Goal: Task Accomplishment & Management: Manage account settings

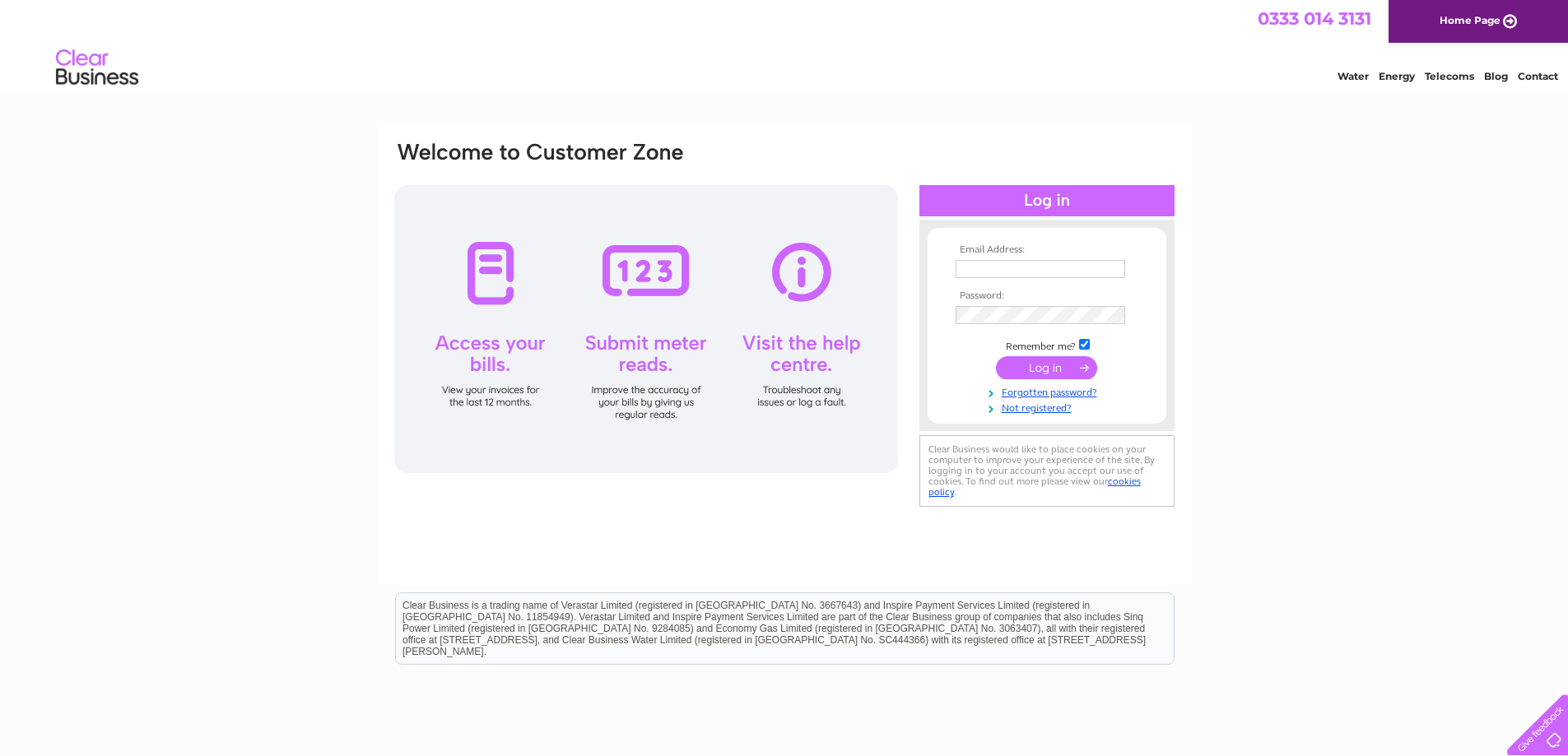
type input "[PERSON_NAME][EMAIL_ADDRESS][DOMAIN_NAME]"
click at [1037, 369] on input "submit" at bounding box center [1046, 368] width 101 height 23
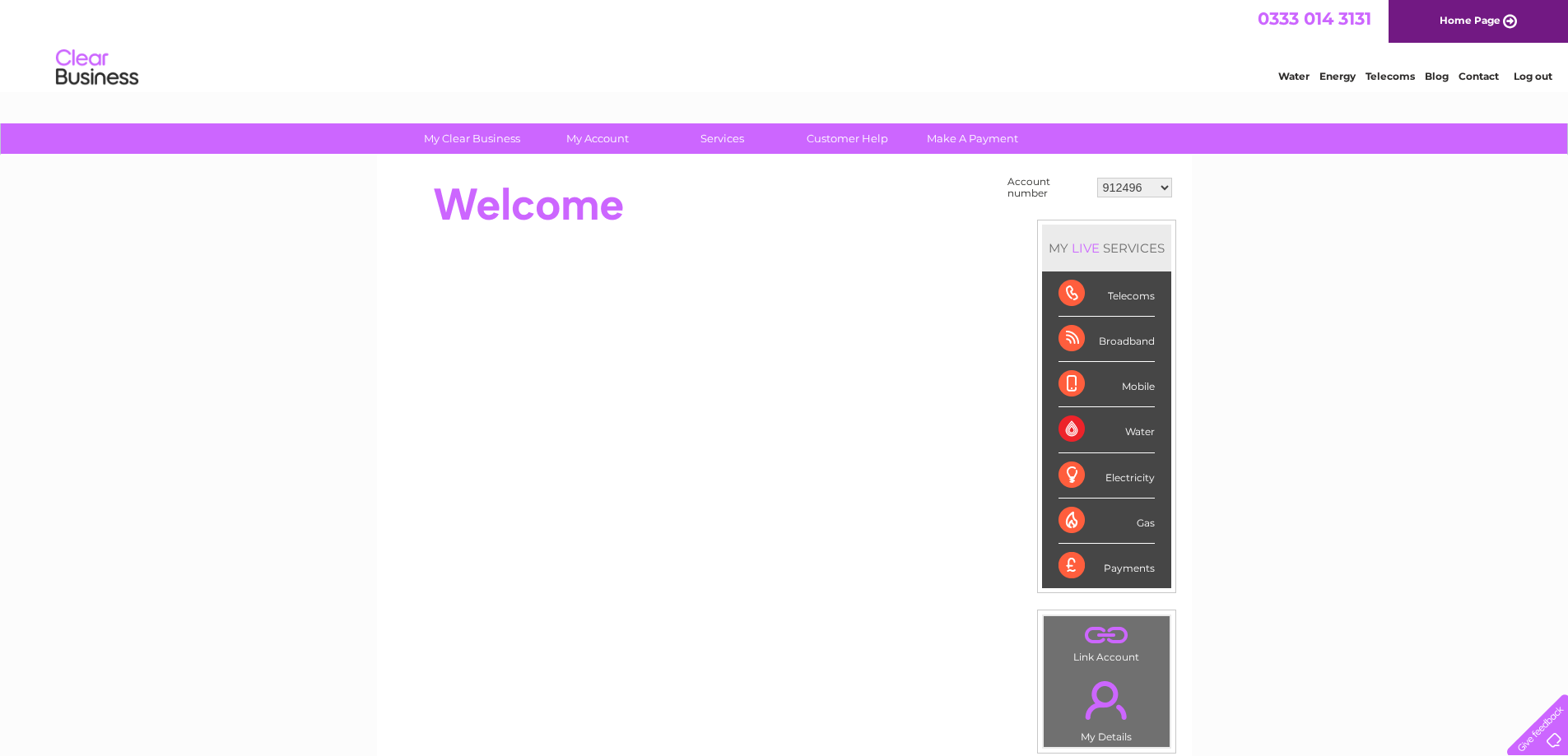
click at [1155, 185] on select "912496 30291148" at bounding box center [1134, 188] width 75 height 20
select select "30291148"
click at [1098, 178] on select "912496 30291148" at bounding box center [1134, 188] width 75 height 20
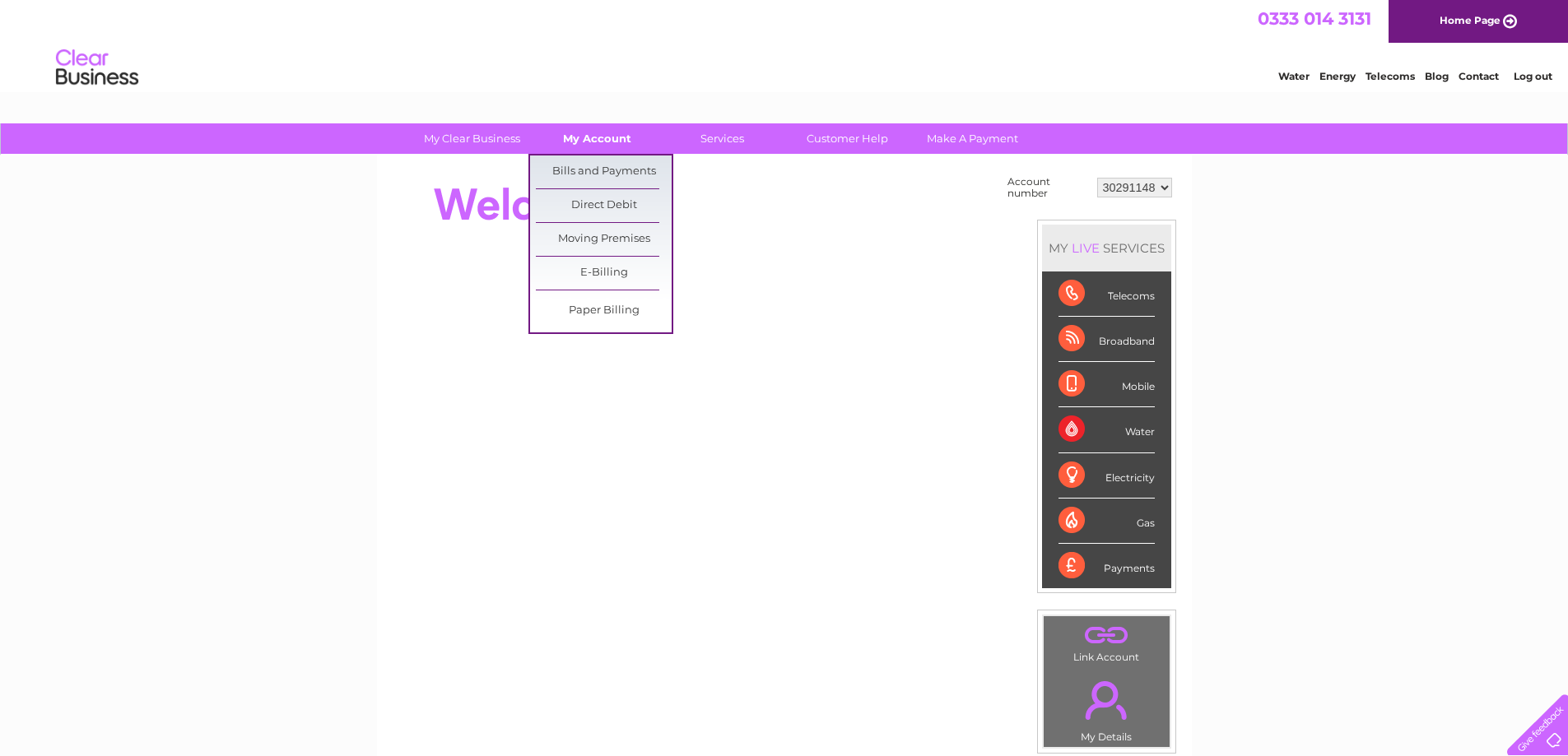
click at [598, 137] on link "My Account" at bounding box center [597, 138] width 136 height 30
click at [589, 170] on link "Bills and Payments" at bounding box center [603, 172] width 136 height 33
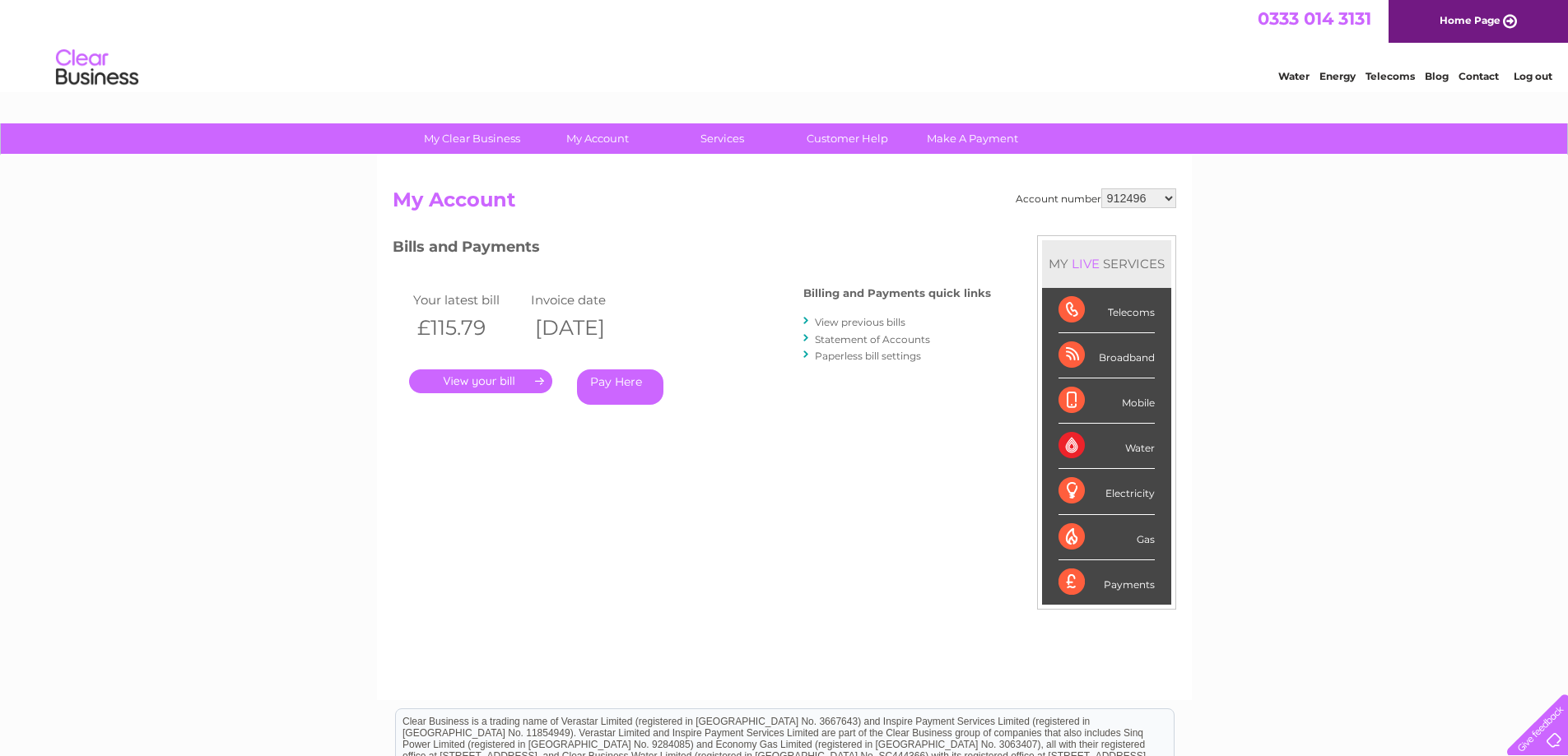
click at [1166, 197] on select "912496 30291148" at bounding box center [1138, 198] width 75 height 20
select select "30291148"
click at [1102, 188] on select "912496 30291148" at bounding box center [1138, 198] width 75 height 20
click at [487, 376] on link "." at bounding box center [481, 381] width 143 height 24
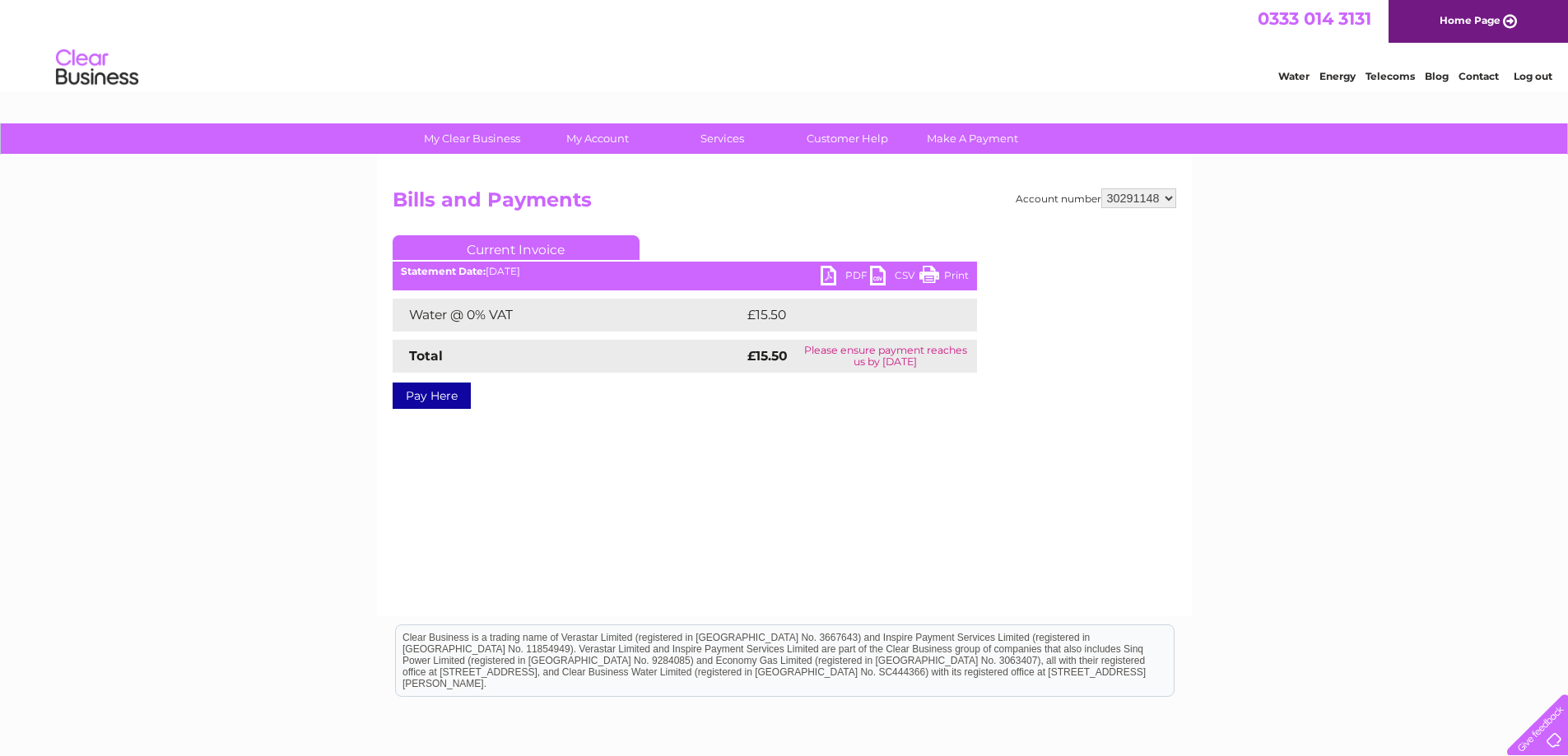
click at [850, 273] on link "PDF" at bounding box center [845, 277] width 49 height 24
